Goal: Task Accomplishment & Management: Complete application form

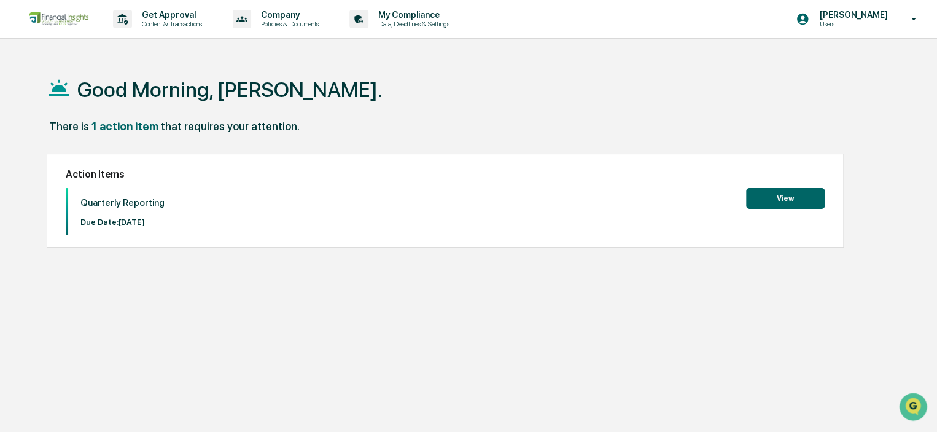
click at [778, 196] on button "View" at bounding box center [785, 198] width 79 height 21
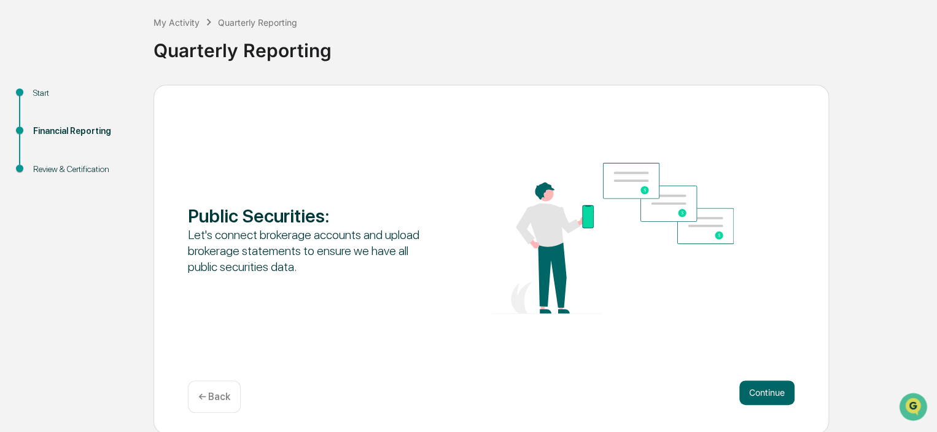
scroll to position [62, 0]
click at [772, 385] on button "Continue" at bounding box center [767, 392] width 55 height 25
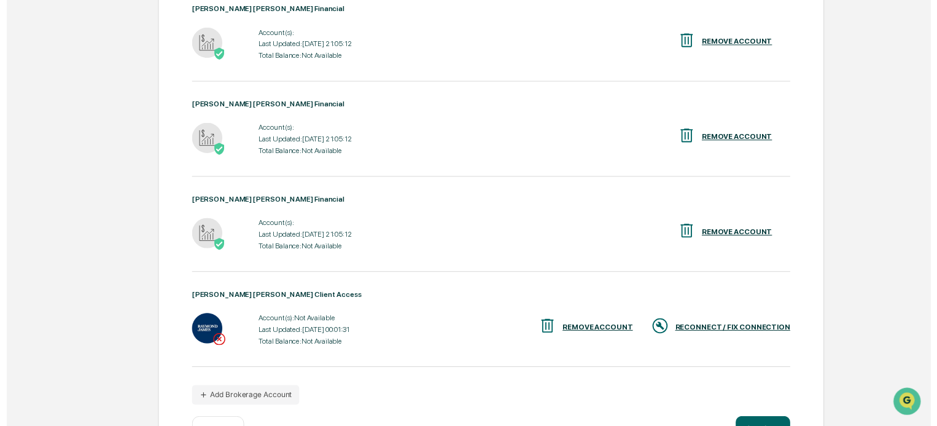
scroll to position [334, 0]
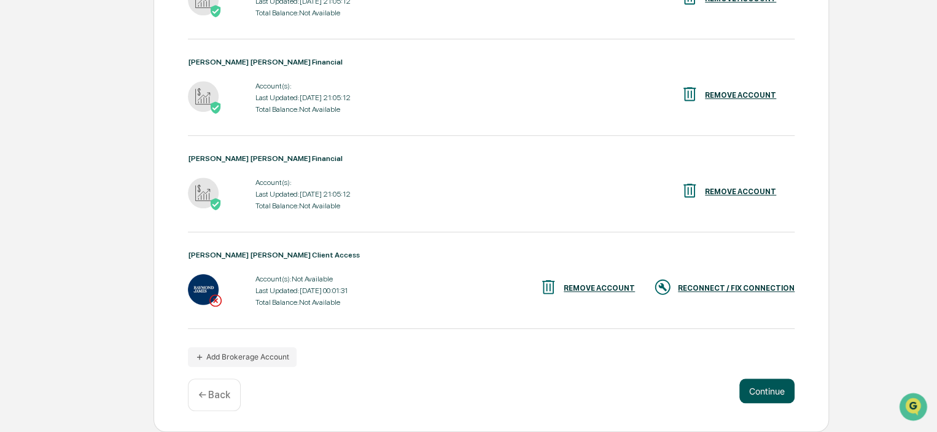
click at [769, 386] on button "Continue" at bounding box center [767, 390] width 55 height 25
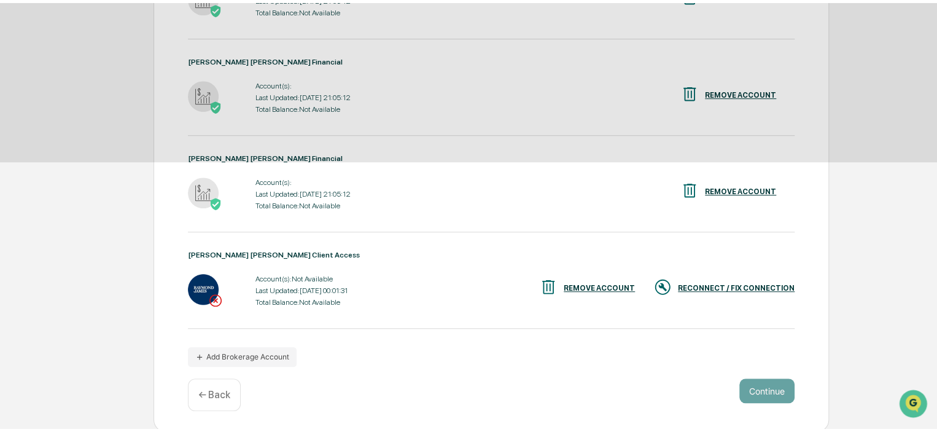
scroll to position [62, 0]
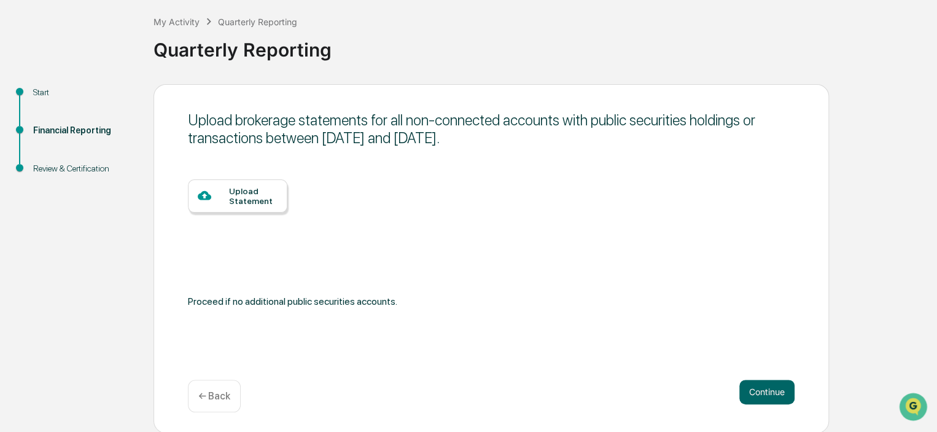
click at [249, 192] on div "Upload Statement" at bounding box center [253, 196] width 49 height 20
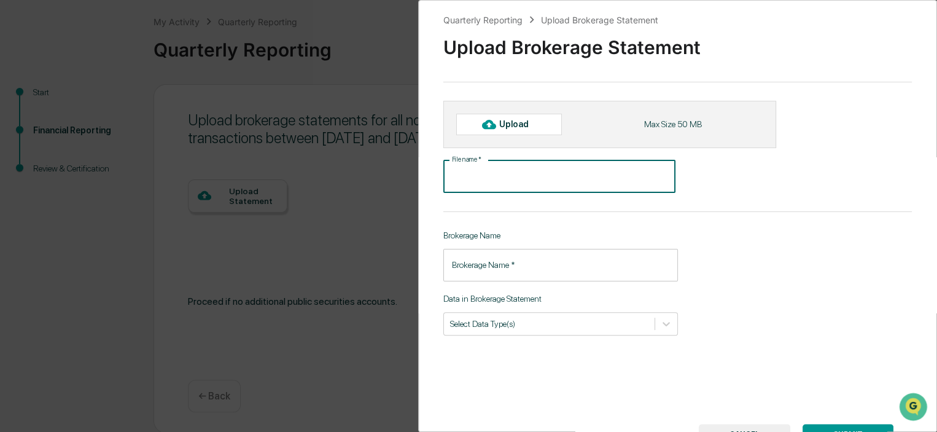
click at [518, 174] on input "File name   *" at bounding box center [560, 176] width 232 height 33
type input "**********"
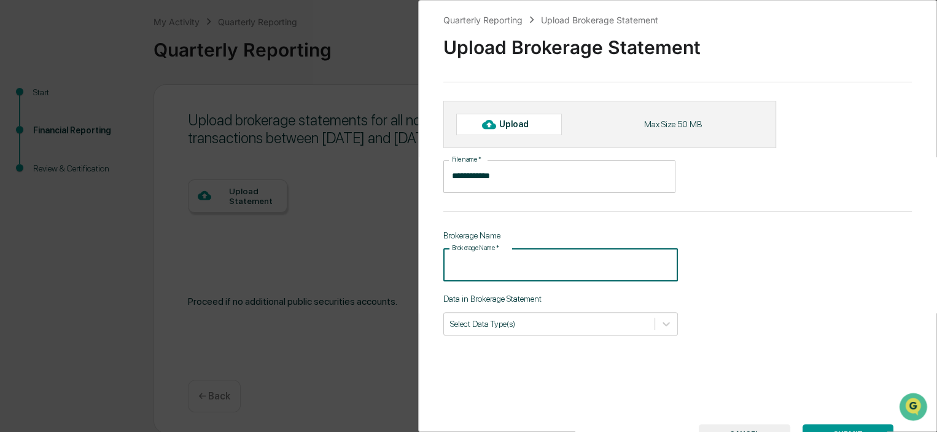
click at [515, 264] on input "Brokerage Name   *" at bounding box center [561, 265] width 235 height 33
type input "**********"
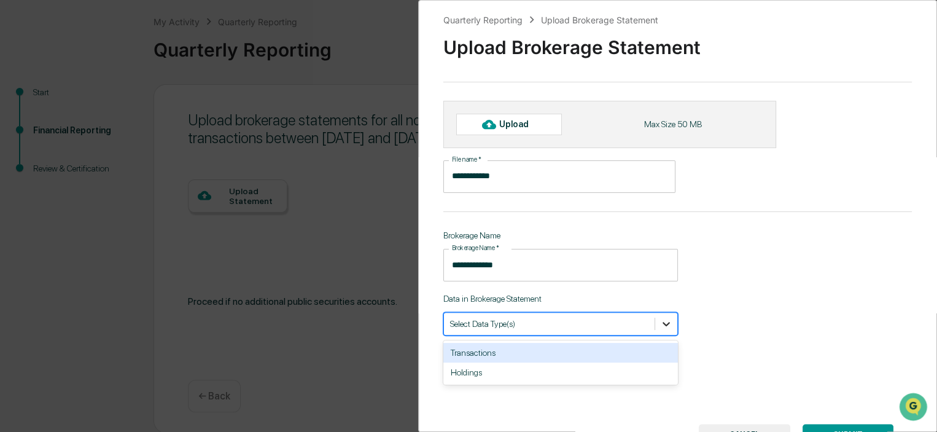
click at [663, 324] on icon at bounding box center [666, 324] width 7 height 4
click at [545, 354] on div "Transactions" at bounding box center [561, 353] width 235 height 20
click at [545, 354] on div "Holdings" at bounding box center [561, 353] width 235 height 20
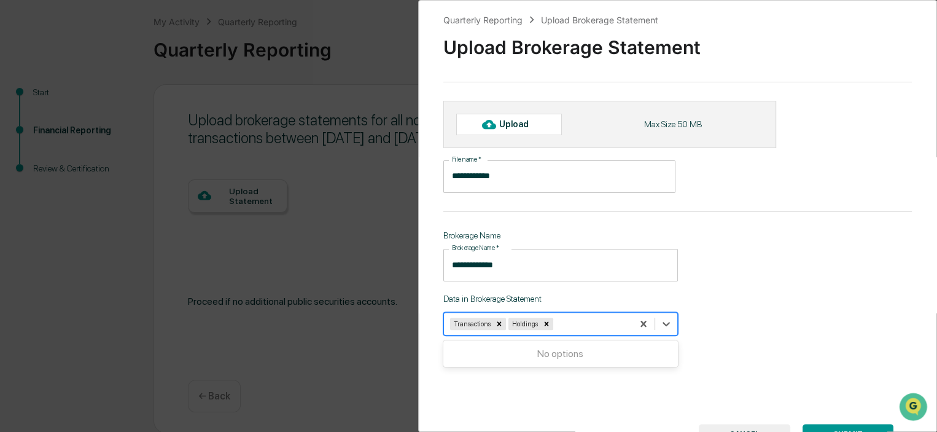
scroll to position [58, 0]
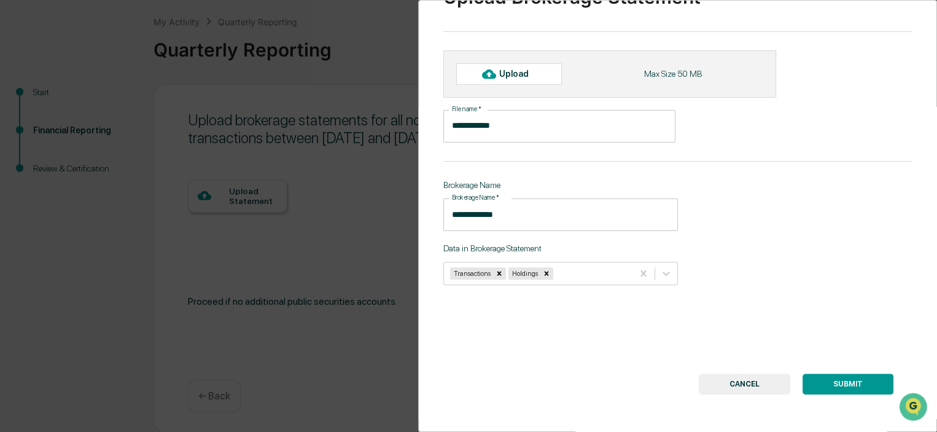
click at [842, 377] on button "SUBMIT" at bounding box center [848, 383] width 91 height 21
click at [526, 69] on div "Upload" at bounding box center [519, 74] width 40 height 10
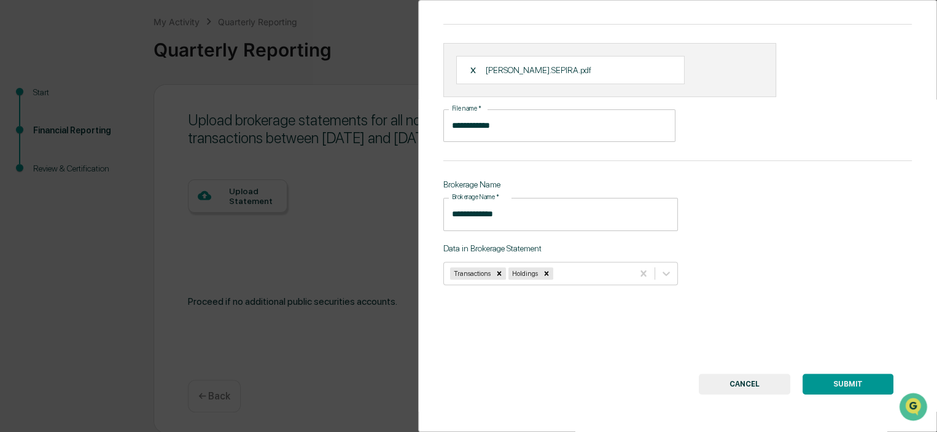
click at [827, 382] on button "SUBMIT" at bounding box center [848, 383] width 91 height 21
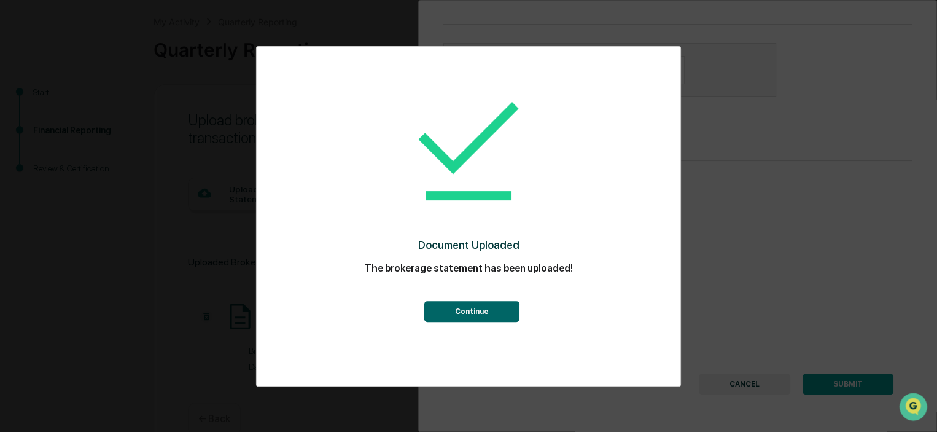
click at [482, 308] on button "Continue" at bounding box center [471, 311] width 95 height 21
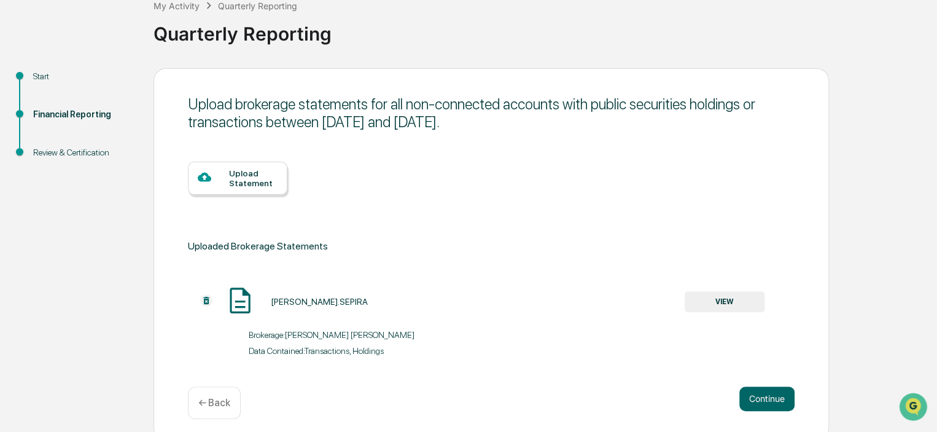
scroll to position [87, 0]
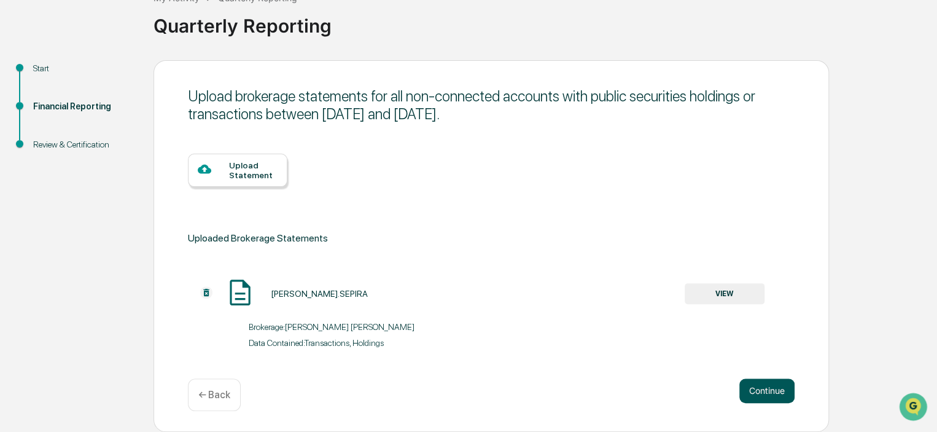
click at [768, 386] on button "Continue" at bounding box center [767, 390] width 55 height 25
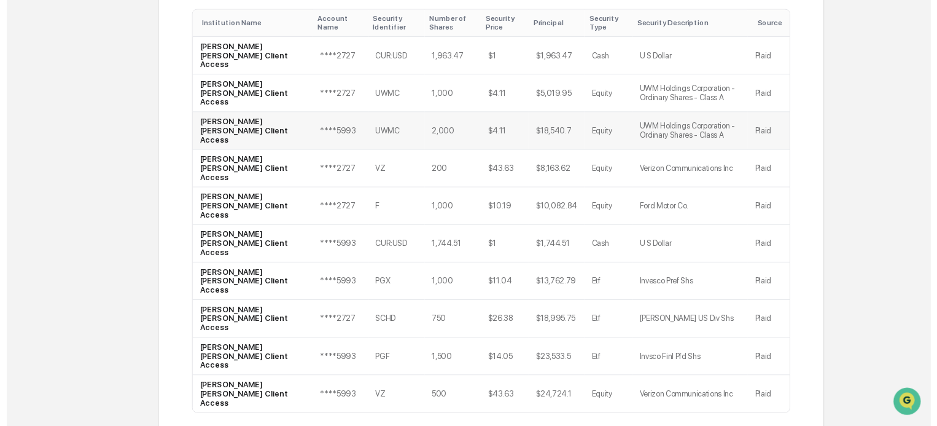
scroll to position [359, 0]
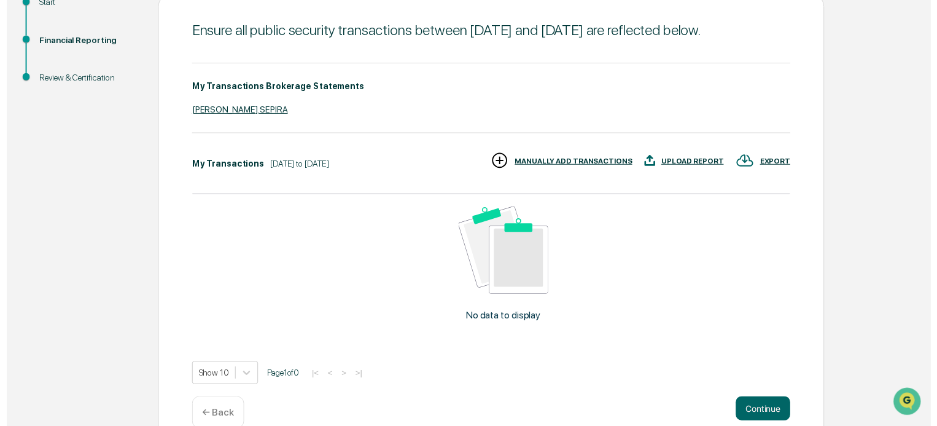
scroll to position [193, 0]
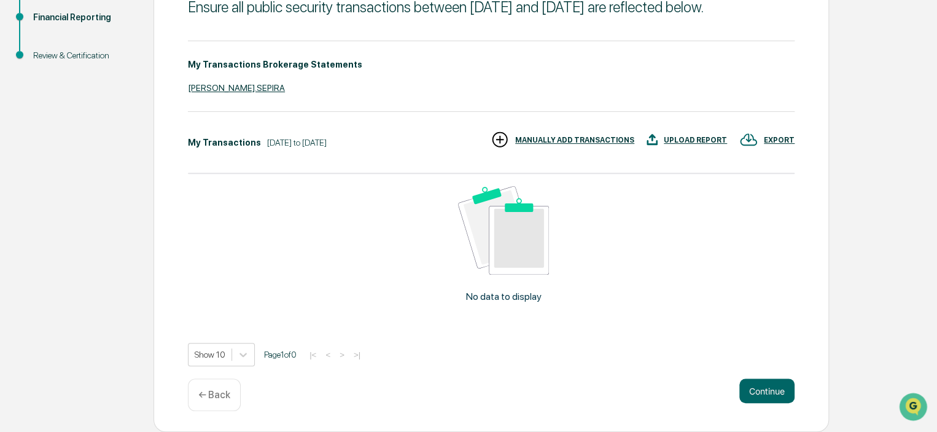
click at [767, 389] on button "Continue" at bounding box center [767, 390] width 55 height 25
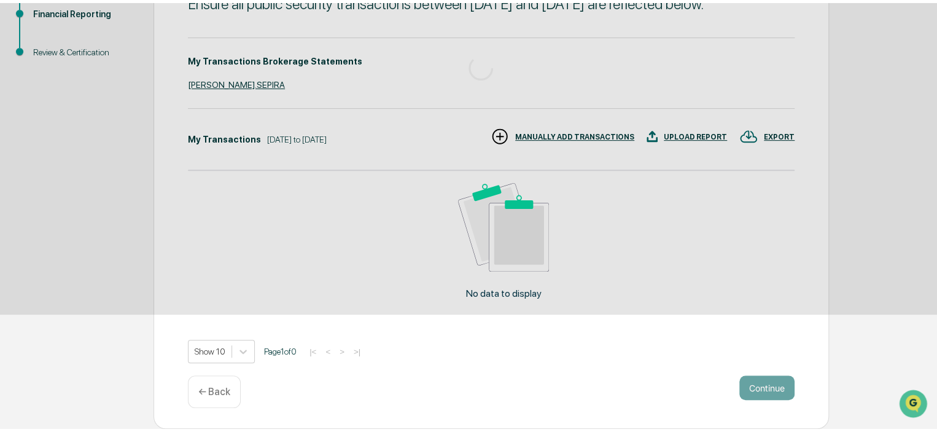
scroll to position [101, 0]
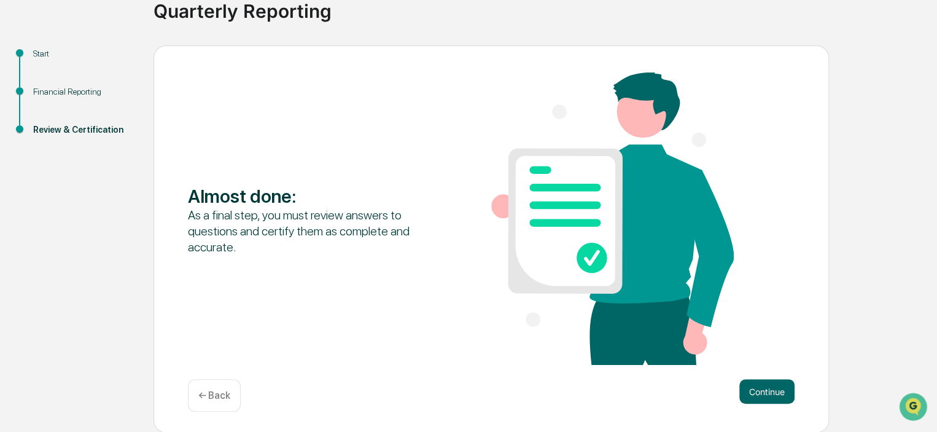
click at [767, 389] on button "Continue" at bounding box center [767, 391] width 55 height 25
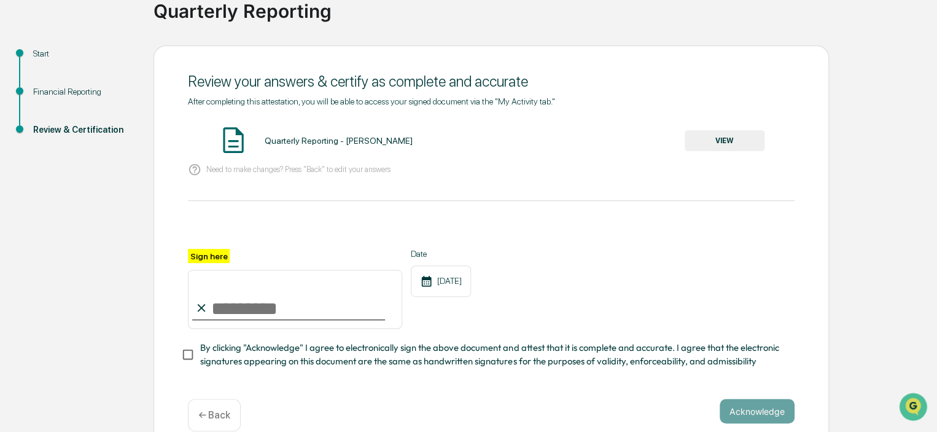
click at [287, 309] on input "Sign here" at bounding box center [295, 299] width 214 height 59
type input "**********"
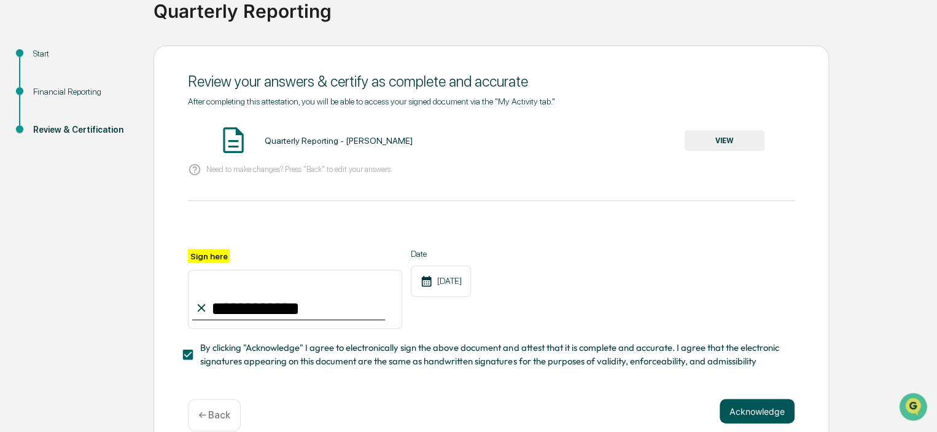
click at [751, 413] on button "Acknowledge" at bounding box center [757, 411] width 75 height 25
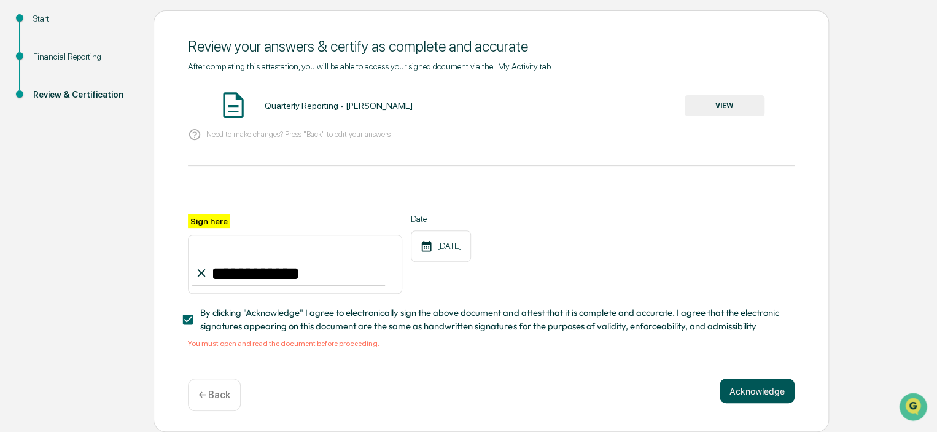
click at [759, 389] on button "Acknowledge" at bounding box center [757, 390] width 75 height 25
click at [263, 345] on div "You must open and read the document before proceeding." at bounding box center [491, 343] width 607 height 9
click at [730, 102] on button "VIEW" at bounding box center [725, 105] width 80 height 21
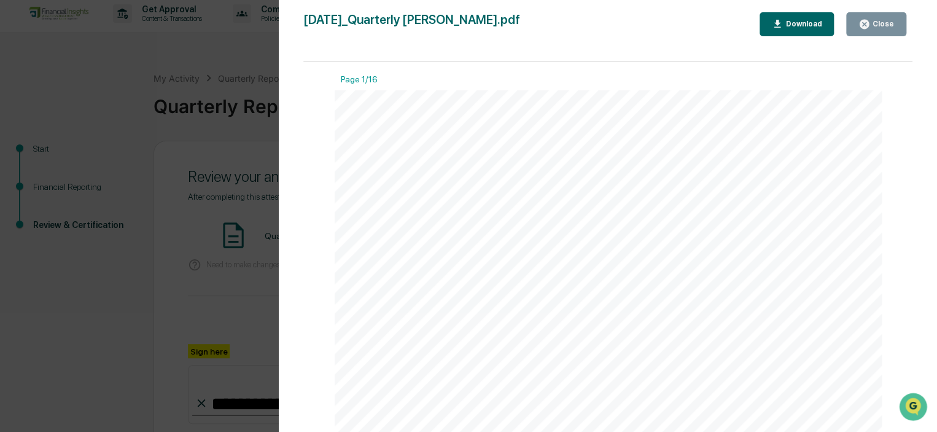
scroll to position [0, 0]
click at [884, 20] on div "Close" at bounding box center [882, 24] width 24 height 9
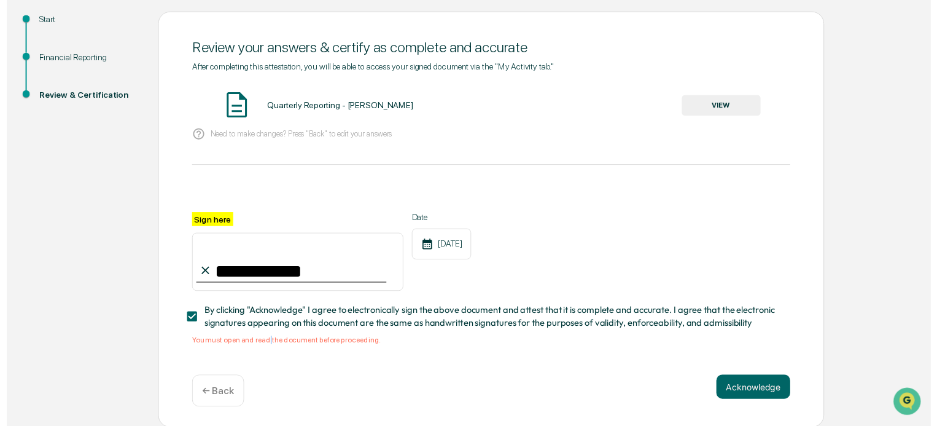
scroll to position [140, 0]
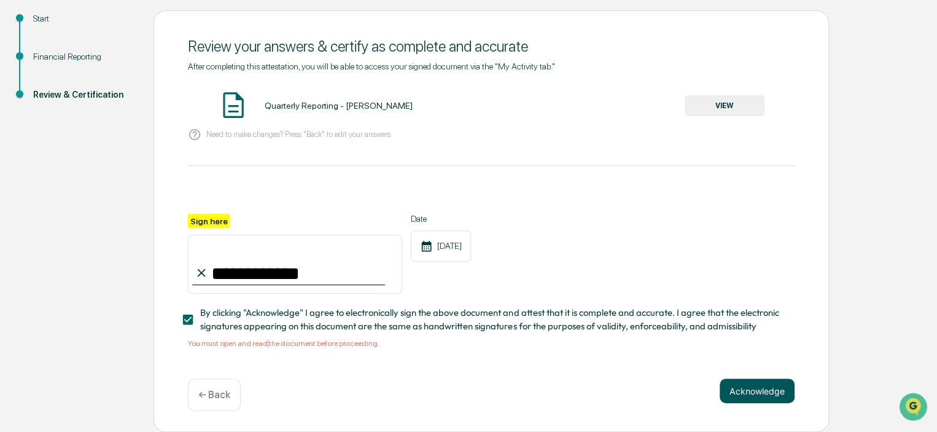
click at [749, 385] on button "Acknowledge" at bounding box center [757, 390] width 75 height 25
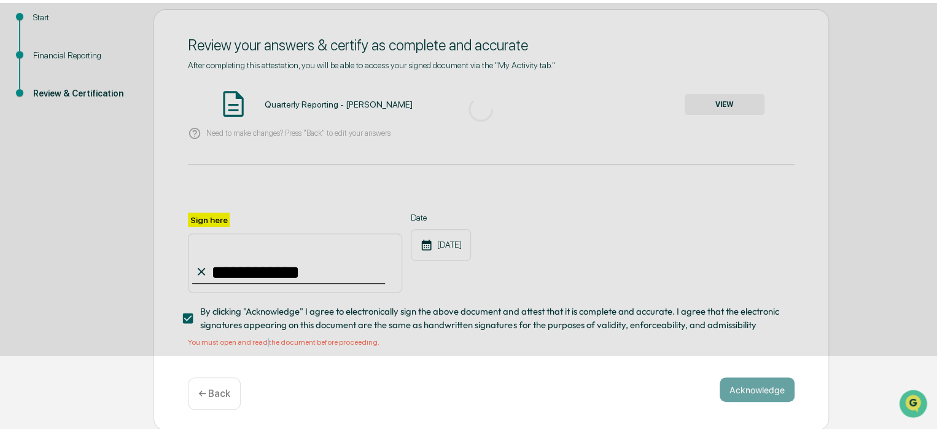
scroll to position [62, 0]
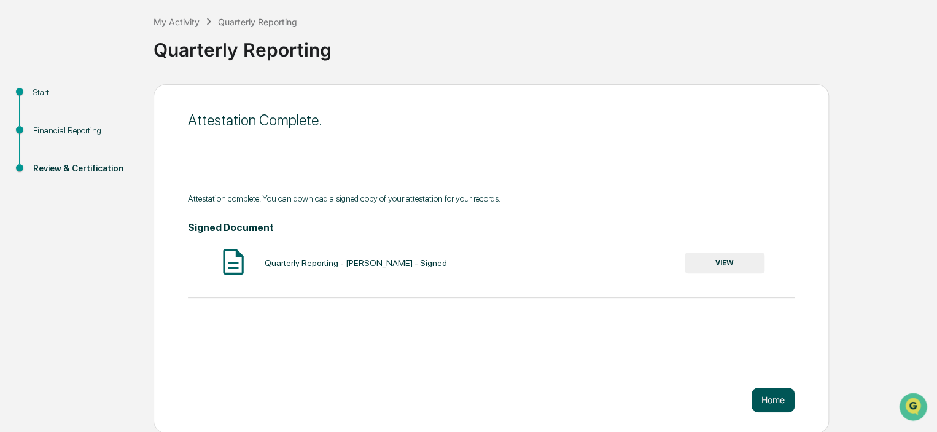
click at [783, 395] on button "Home" at bounding box center [773, 400] width 43 height 25
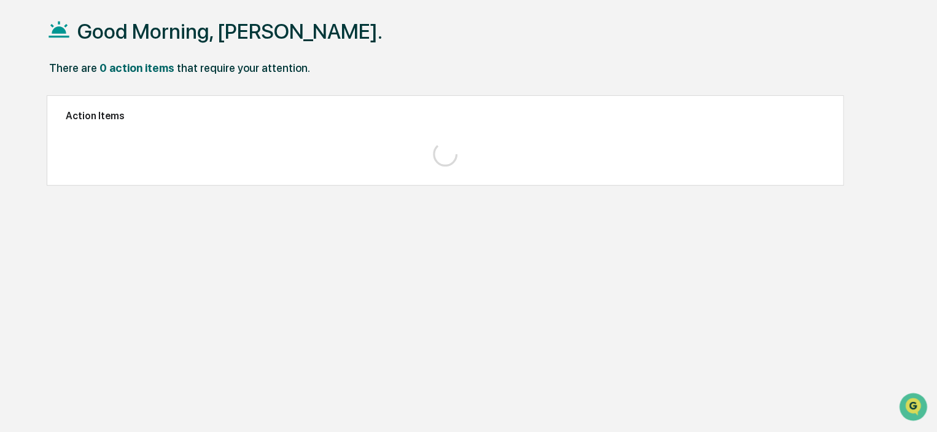
scroll to position [58, 0]
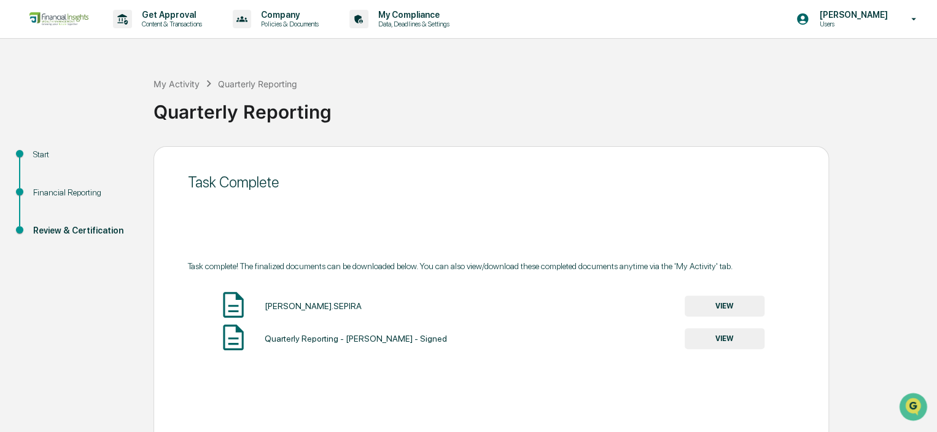
click at [61, 186] on div "Financial Reporting" at bounding box center [83, 192] width 101 height 13
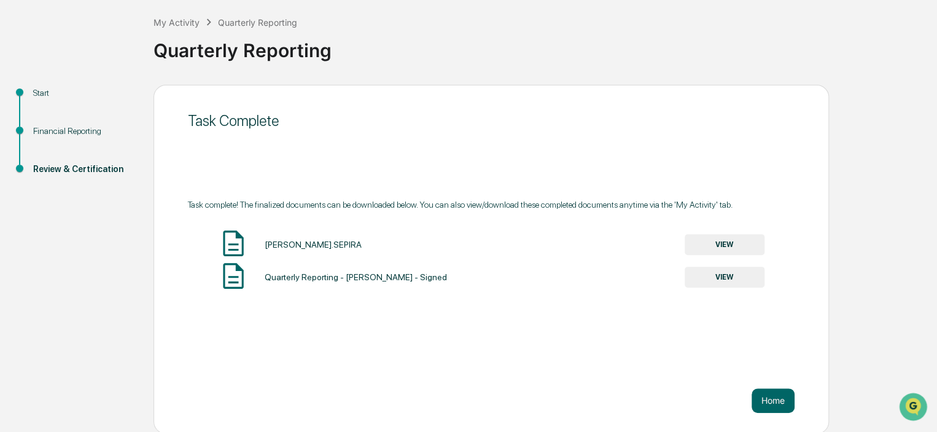
scroll to position [62, 0]
click at [770, 396] on button "Home" at bounding box center [773, 400] width 43 height 25
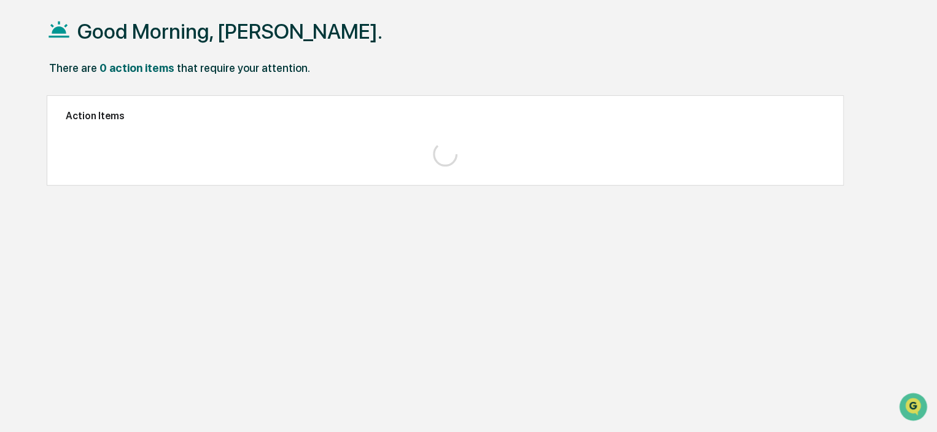
scroll to position [58, 0]
